Goal: Task Accomplishment & Management: Use online tool/utility

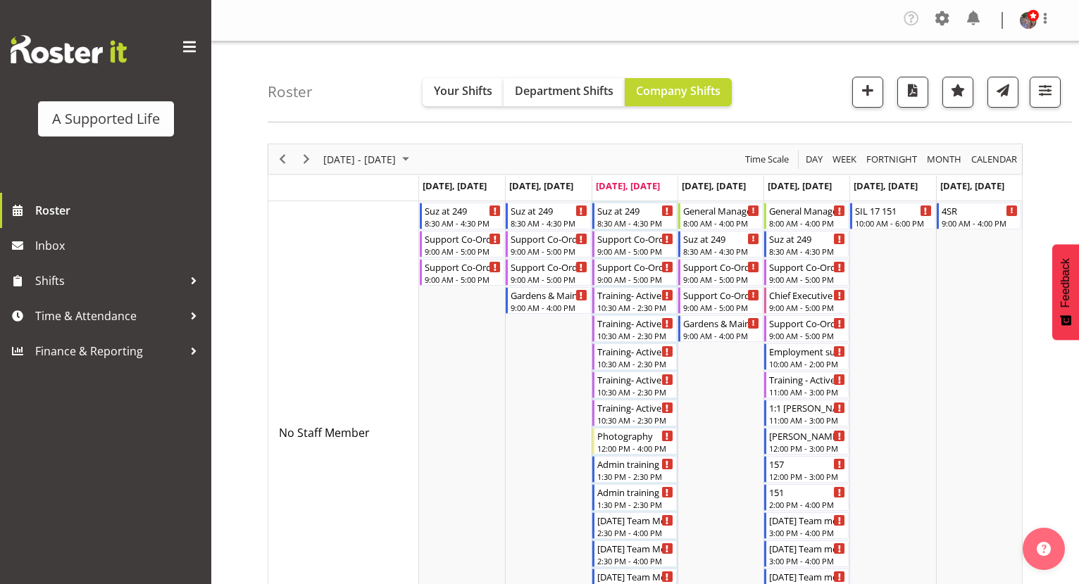
click at [1041, 108] on div "Roster Your Shifts Department Shifts Company Shifts All Locations Clear 1.241 E…" at bounding box center [670, 82] width 804 height 81
click at [1040, 101] on button "button" at bounding box center [1044, 92] width 31 height 31
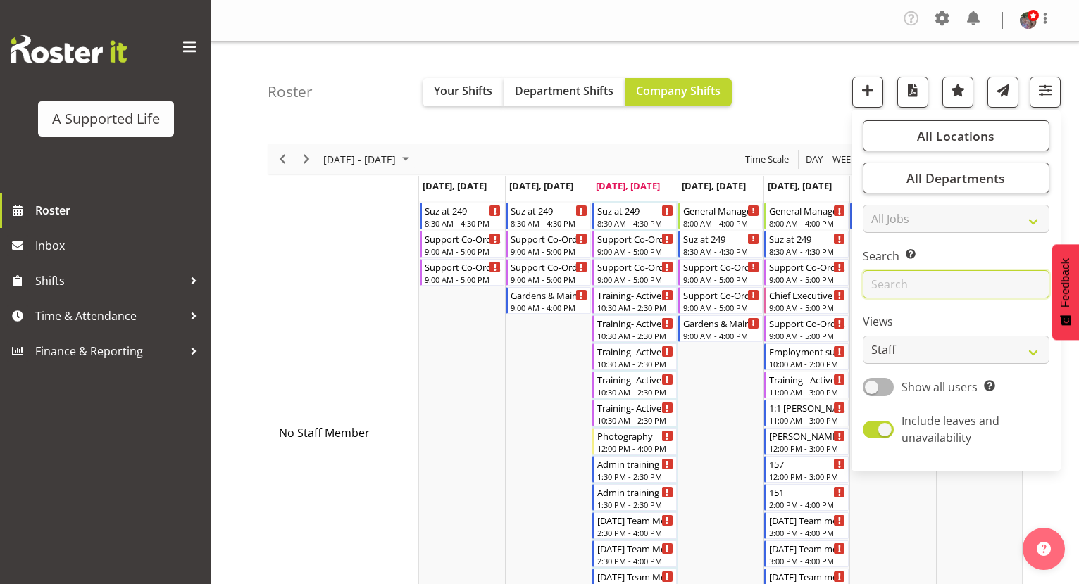
click at [943, 280] on input "text" at bounding box center [955, 284] width 187 height 28
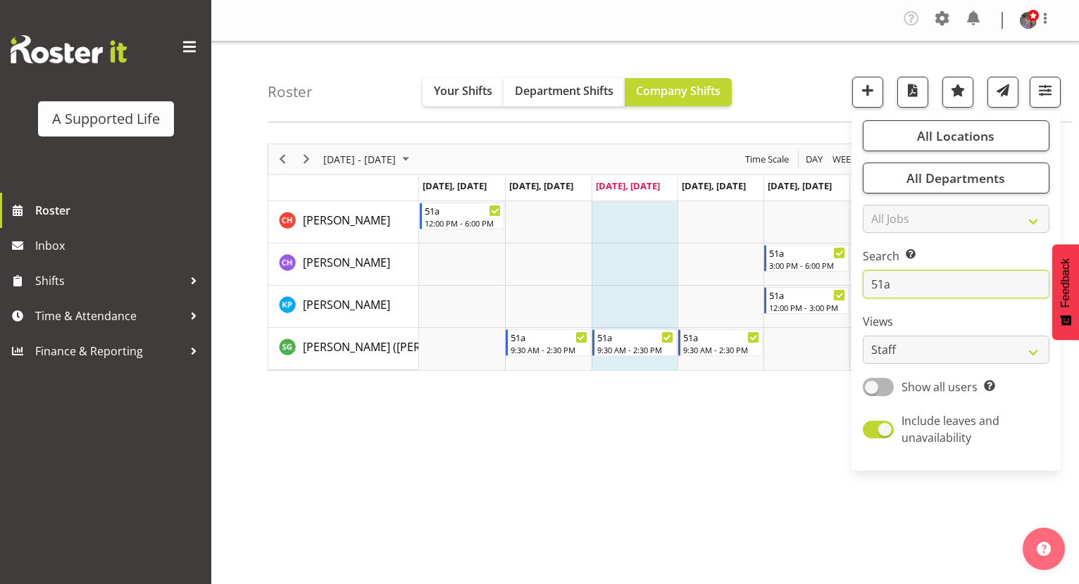
type input "51a"
click at [745, 451] on div "August 25 - 31, 2025 Today Day Week Fortnight Month calendar Month Agenda Time …" at bounding box center [673, 414] width 811 height 563
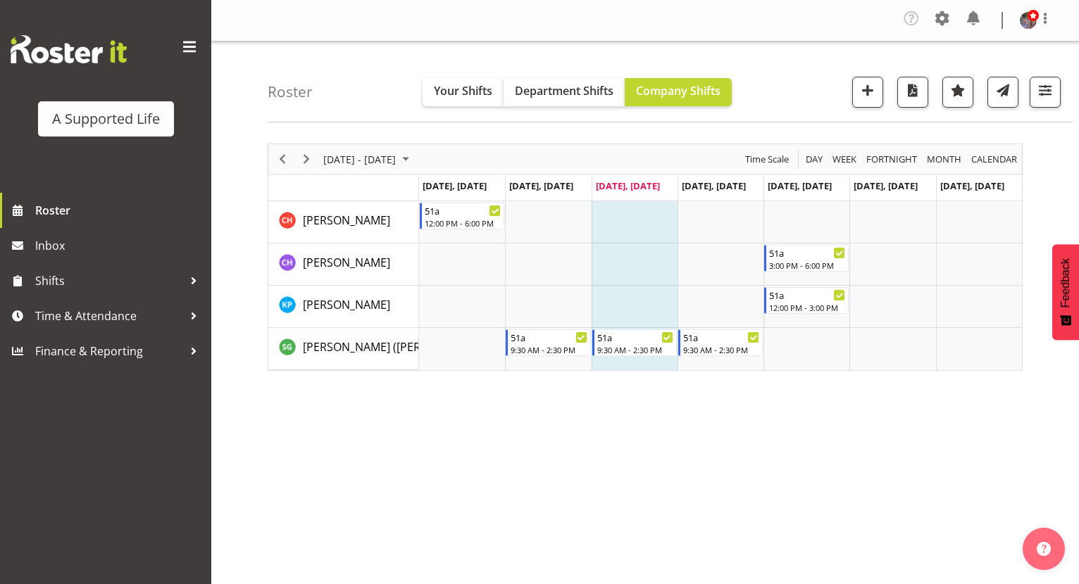
click at [632, 477] on div "August 25 - 31, 2025 Today Day Week Fortnight Month calendar Month Agenda Time …" at bounding box center [673, 414] width 811 height 563
drag, startPoint x: 701, startPoint y: 389, endPoint x: 696, endPoint y: 406, distance: 17.6
click at [697, 404] on div "August 25 - 31, 2025 Today Day Week Fortnight Month calendar Month Agenda Time …" at bounding box center [673, 414] width 811 height 563
click at [100, 215] on span "Roster" at bounding box center [119, 210] width 169 height 21
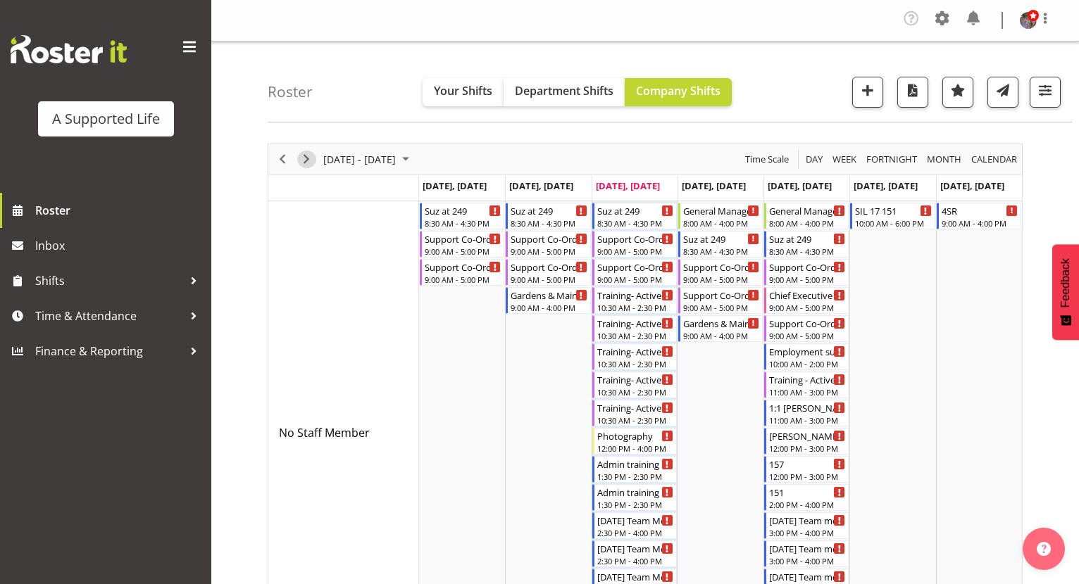
click at [313, 158] on span "Next" at bounding box center [306, 160] width 17 height 18
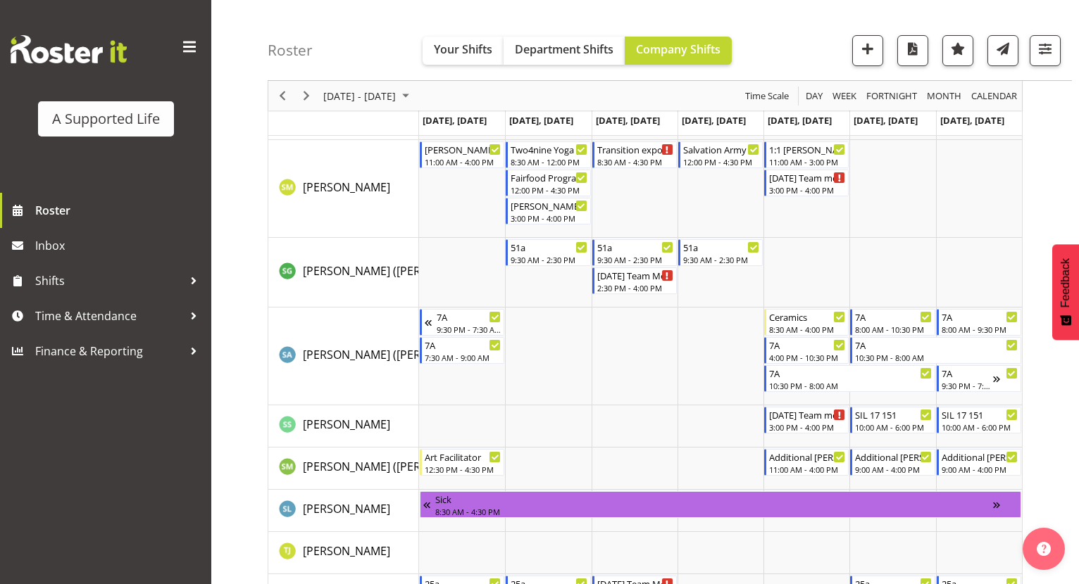
scroll to position [7278, 0]
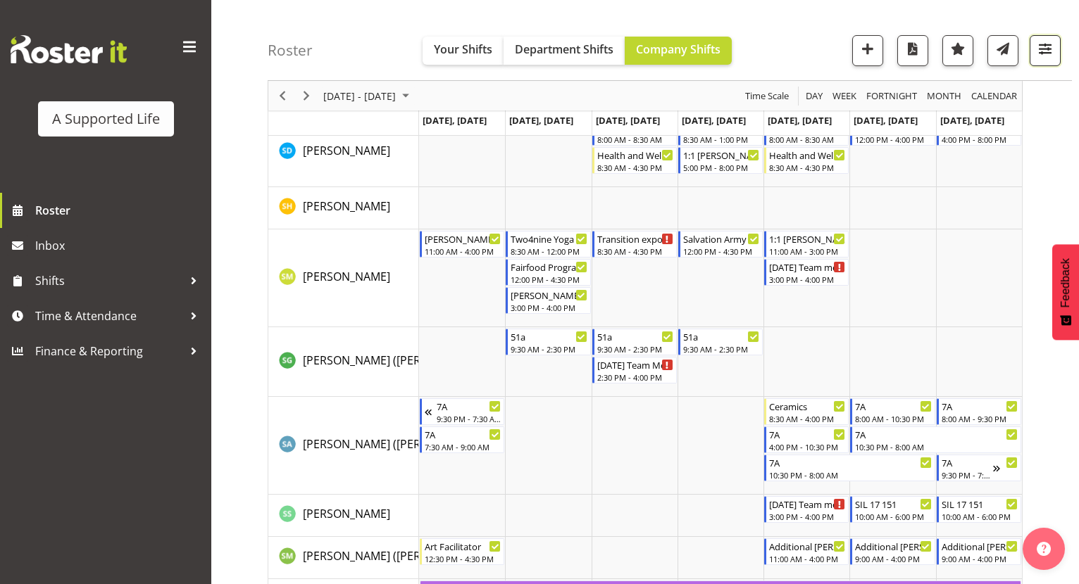
click at [1049, 56] on span "button" at bounding box center [1045, 48] width 18 height 18
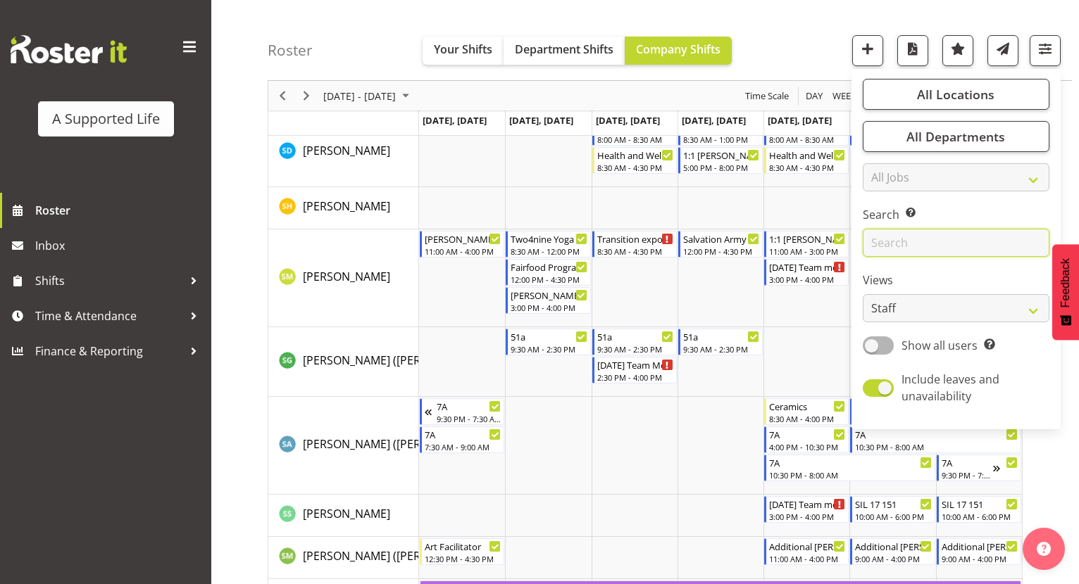
click at [900, 236] on input "text" at bounding box center [955, 243] width 187 height 28
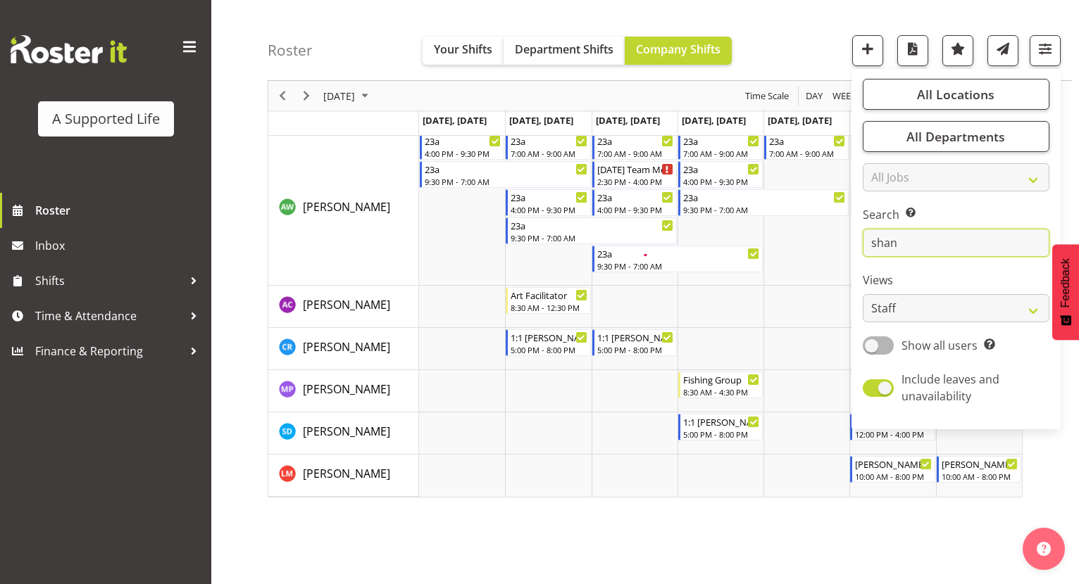
scroll to position [112, 0]
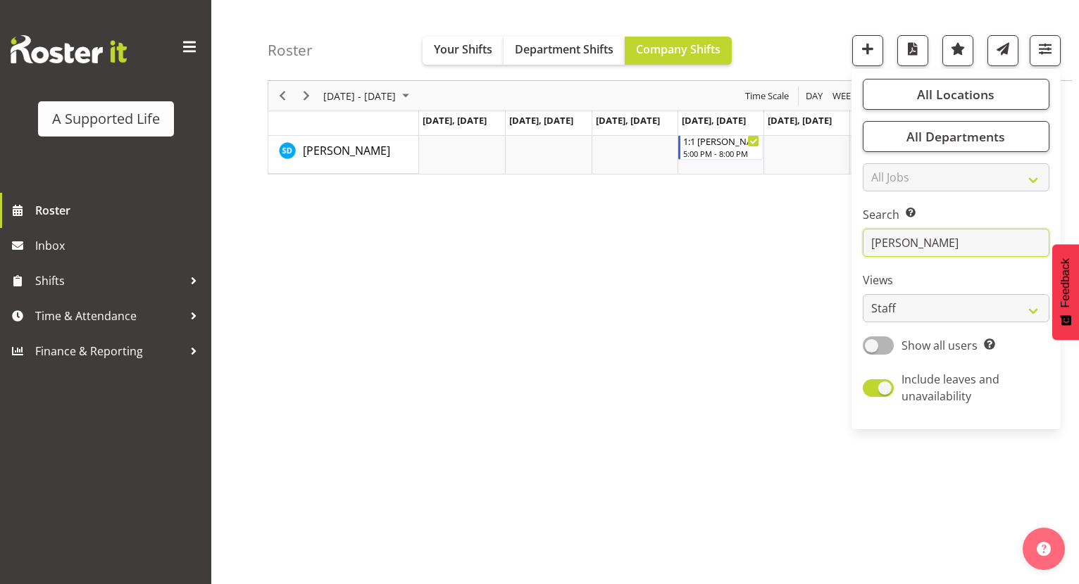
type input "shannon"
click at [746, 191] on div "September 01 - 07, 2025 Today Day Week Fortnight Month calendar Month Agenda Ti…" at bounding box center [673, 302] width 811 height 563
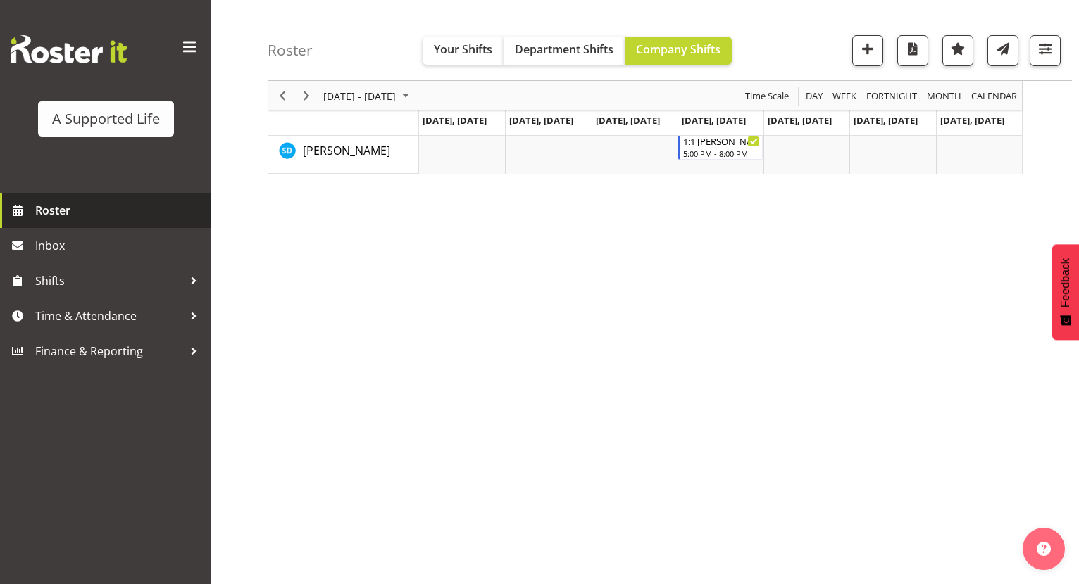
click at [89, 203] on span "Roster" at bounding box center [119, 210] width 169 height 21
